Goal: Task Accomplishment & Management: Manage account settings

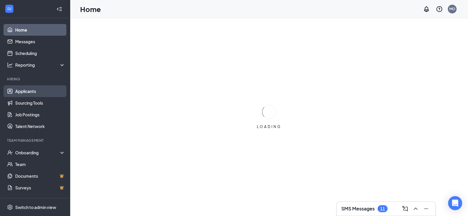
click at [30, 94] on link "Applicants" at bounding box center [40, 91] width 50 height 12
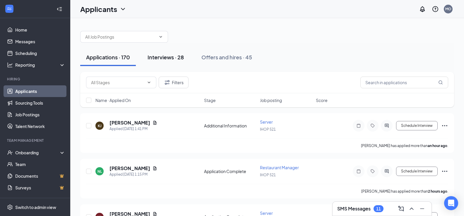
click at [169, 59] on div "Interviews · 28" at bounding box center [165, 57] width 36 height 7
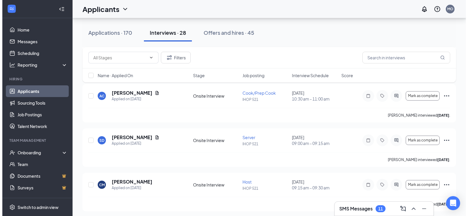
scroll to position [351, 0]
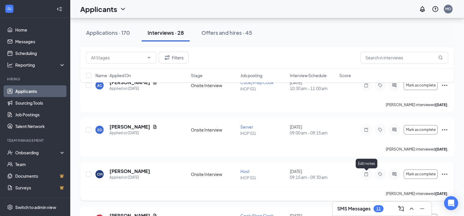
click at [364, 174] on icon "Note" at bounding box center [365, 174] width 7 height 5
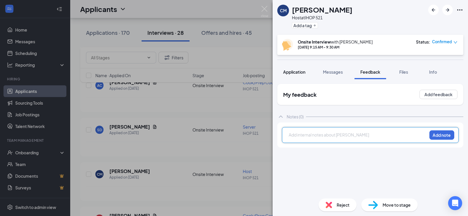
click at [291, 74] on span "Application" at bounding box center [294, 71] width 22 height 5
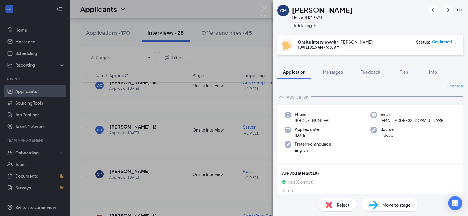
click at [340, 126] on div "Phone [PHONE_NUMBER] Email [EMAIL_ADDRESS][DOMAIN_NAME] Applied date [DATE] Sou…" at bounding box center [370, 134] width 186 height 58
